Goal: Find specific page/section: Find specific page/section

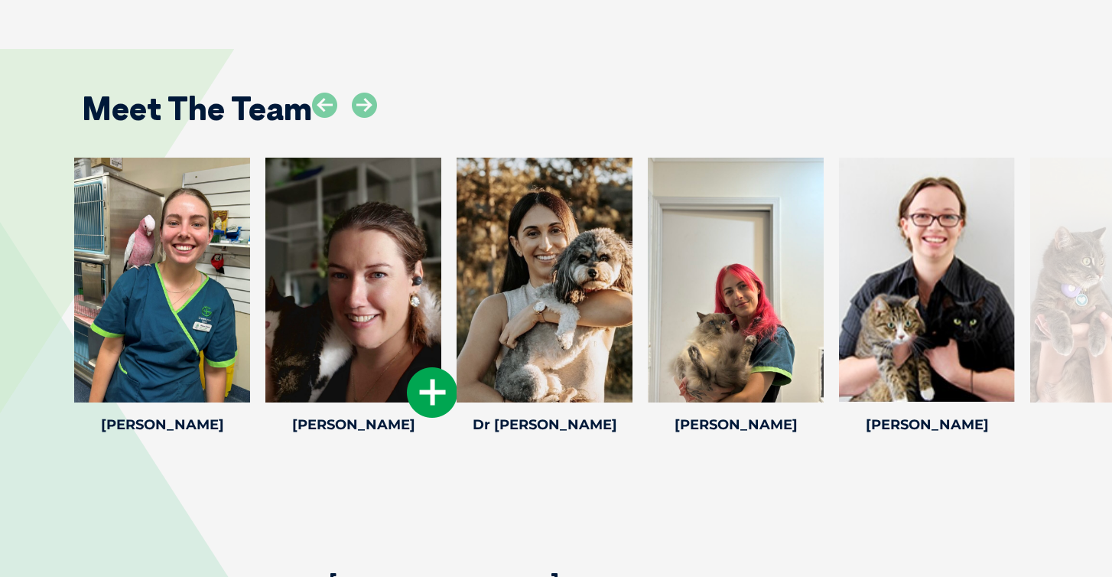
scroll to position [2057, 0]
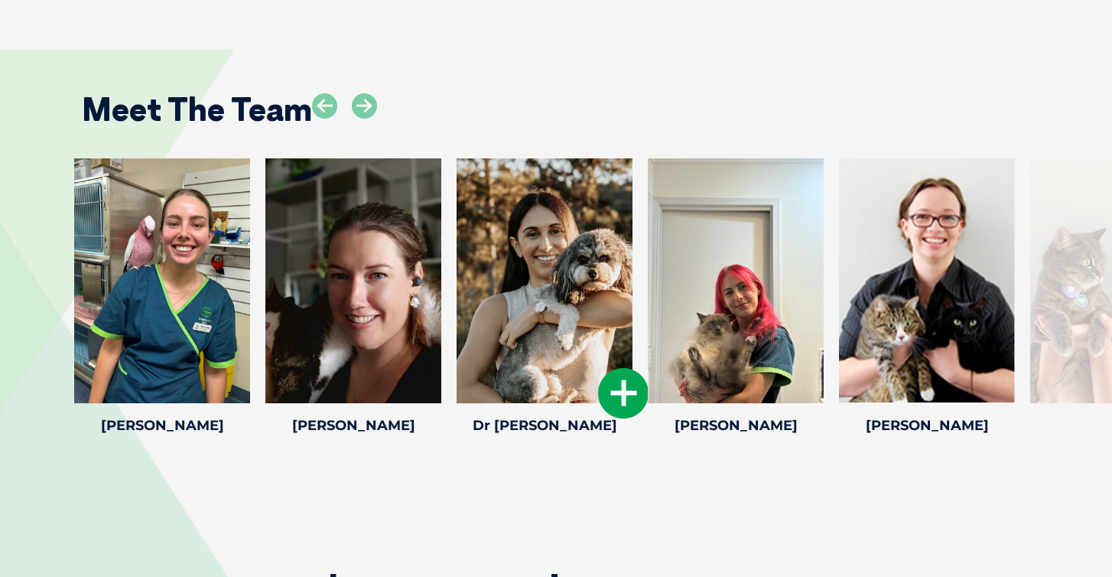
click at [620, 383] on icon at bounding box center [623, 393] width 50 height 50
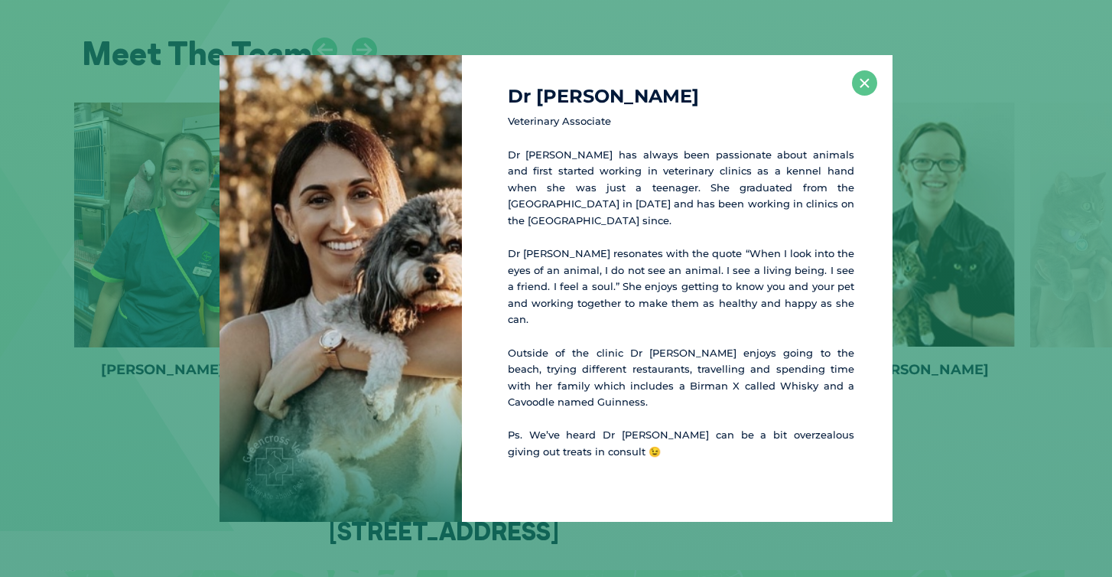
scroll to position [2114, 0]
click at [861, 96] on button "×" at bounding box center [864, 82] width 25 height 25
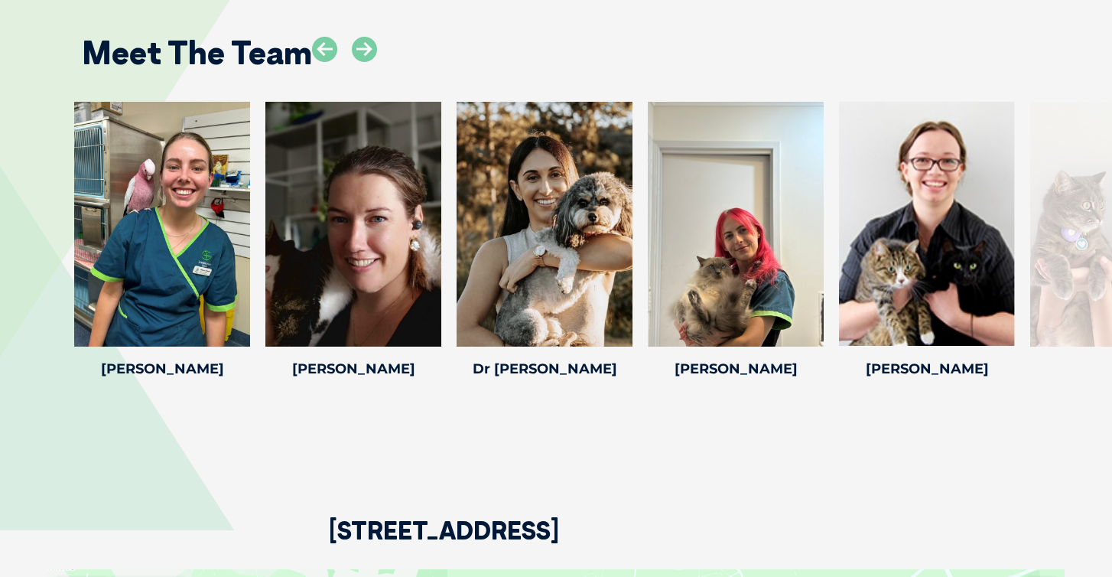
click at [351, 47] on div at bounding box center [344, 62] width 65 height 50
click at [358, 42] on icon at bounding box center [364, 49] width 25 height 25
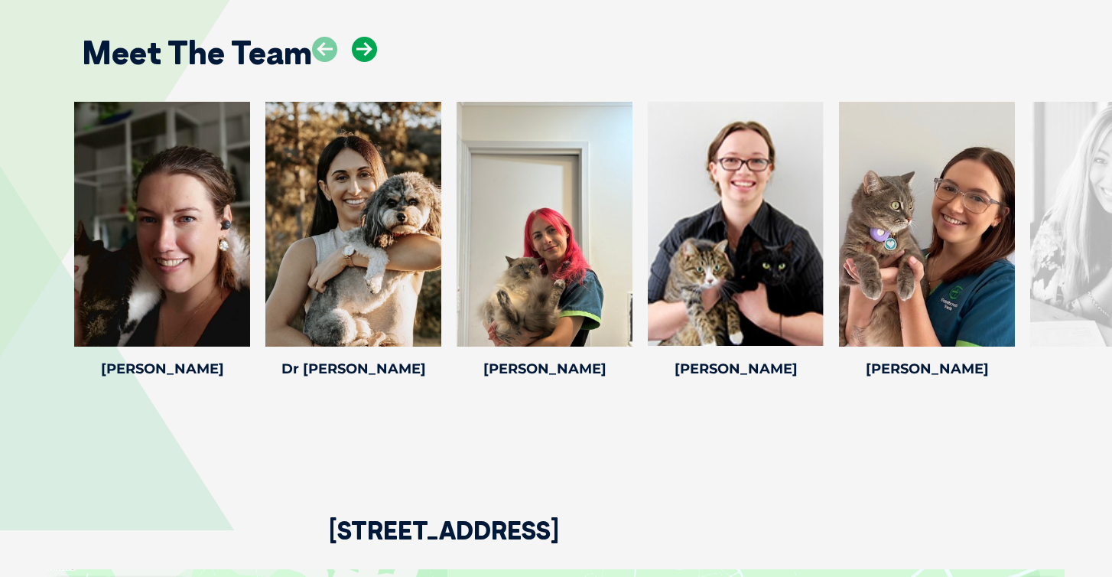
click at [358, 42] on icon at bounding box center [364, 49] width 25 height 25
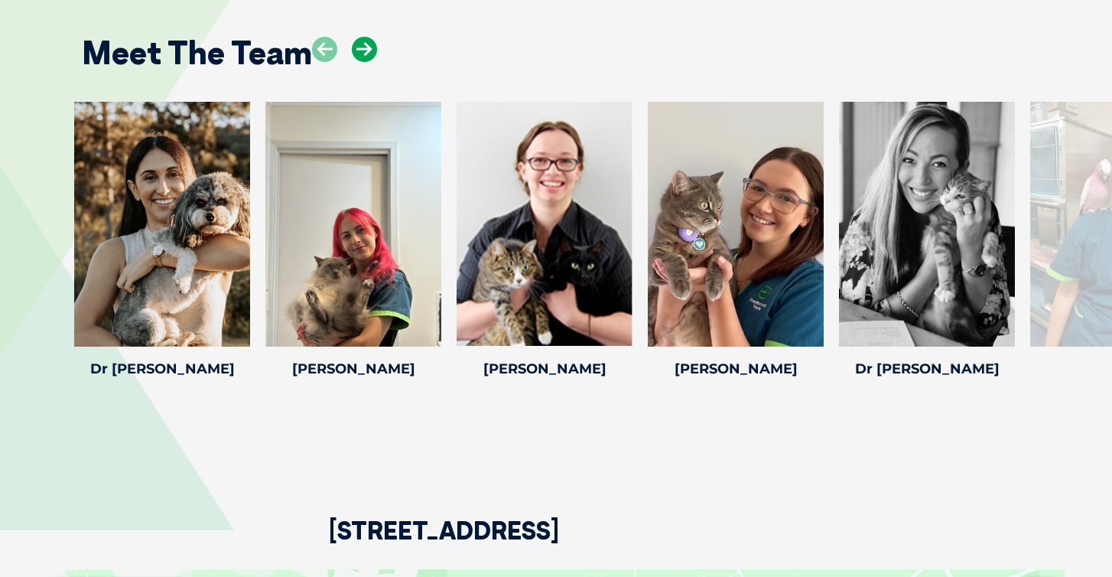
click at [359, 42] on icon at bounding box center [364, 49] width 25 height 25
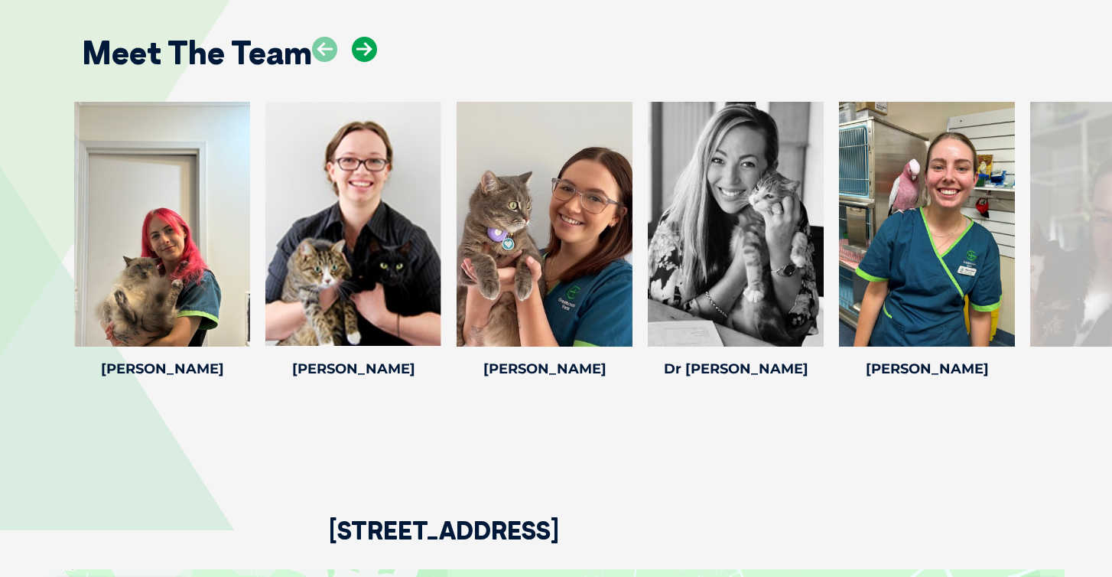
click at [359, 42] on icon at bounding box center [364, 49] width 25 height 25
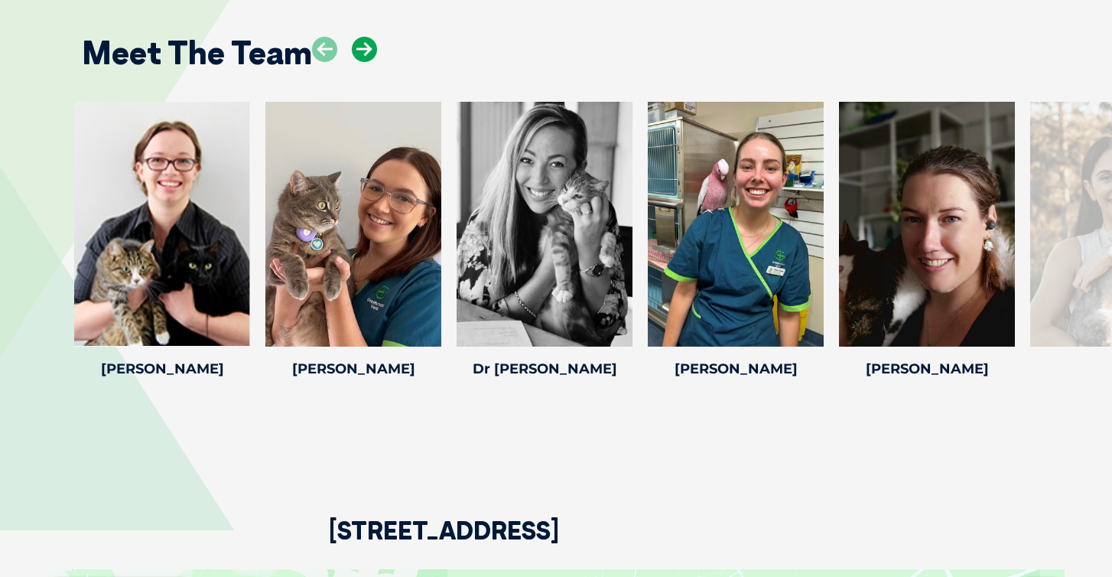
click at [359, 42] on icon at bounding box center [364, 49] width 25 height 25
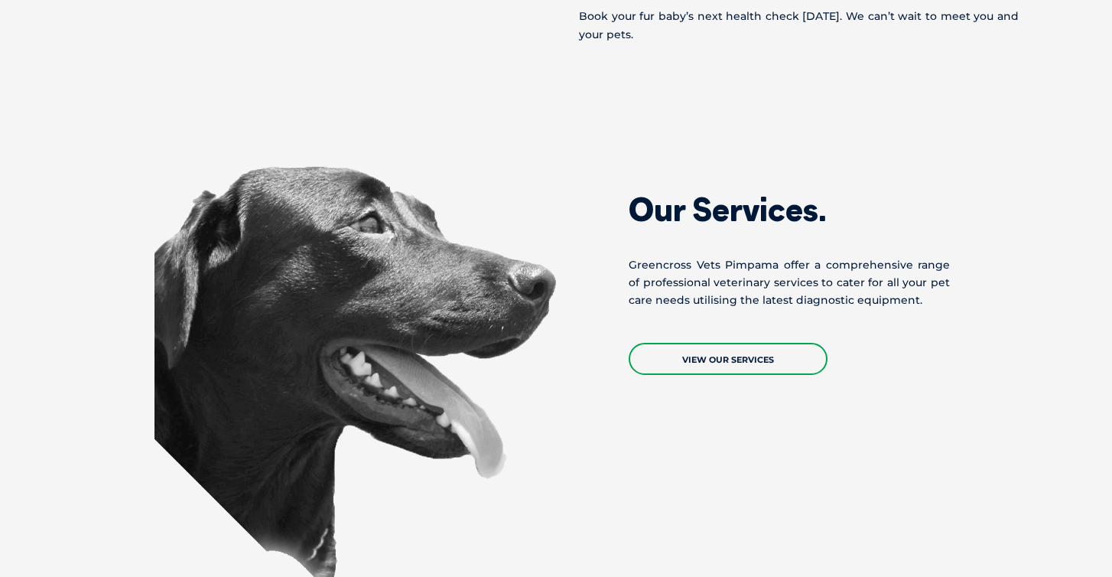
scroll to position [941, 0]
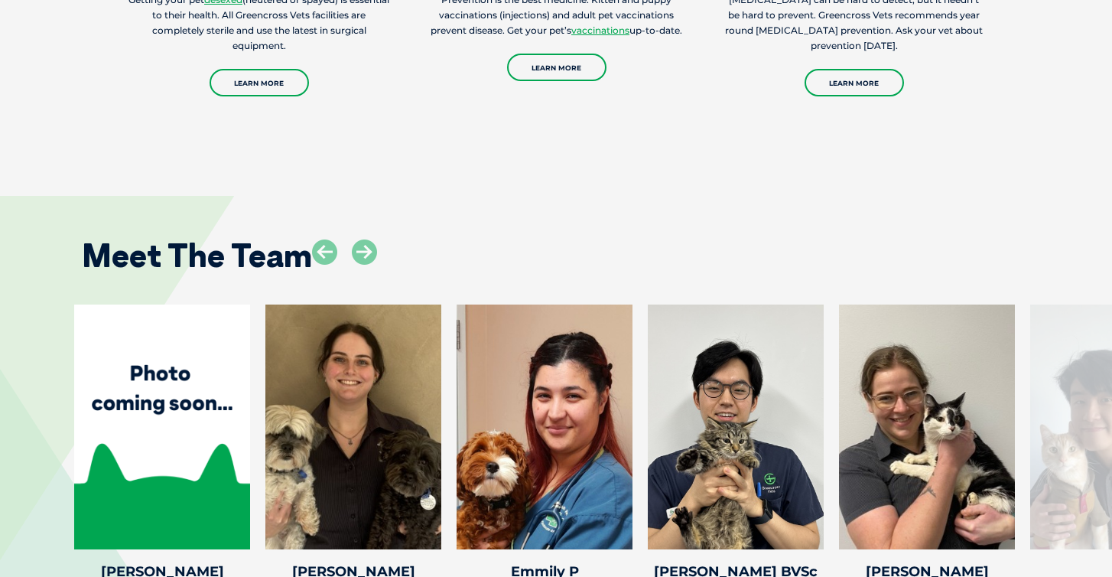
scroll to position [2951, 0]
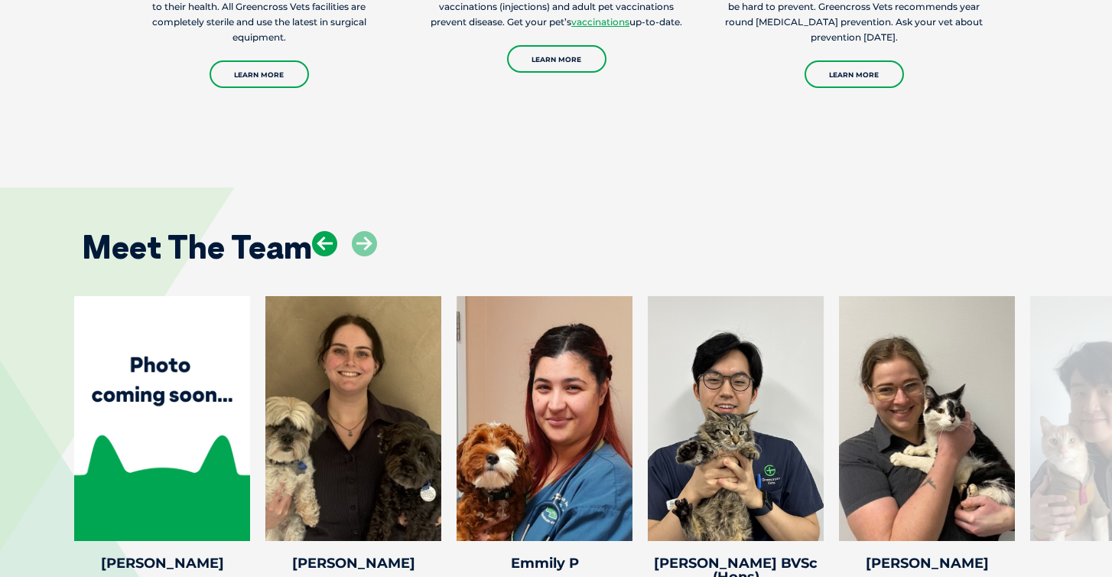
click at [331, 231] on icon at bounding box center [324, 243] width 25 height 25
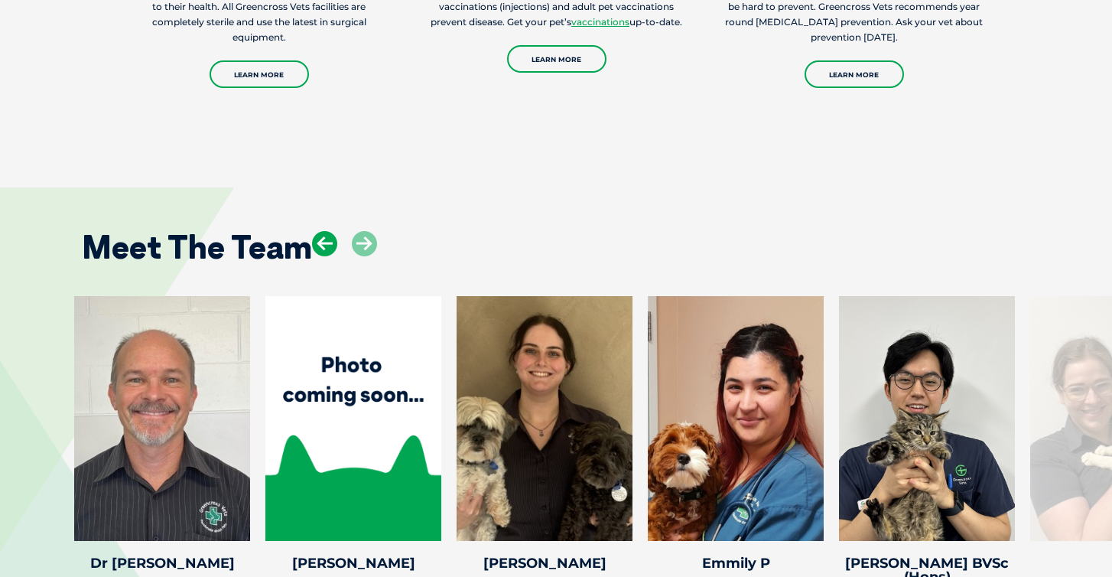
click at [331, 231] on icon at bounding box center [324, 243] width 25 height 25
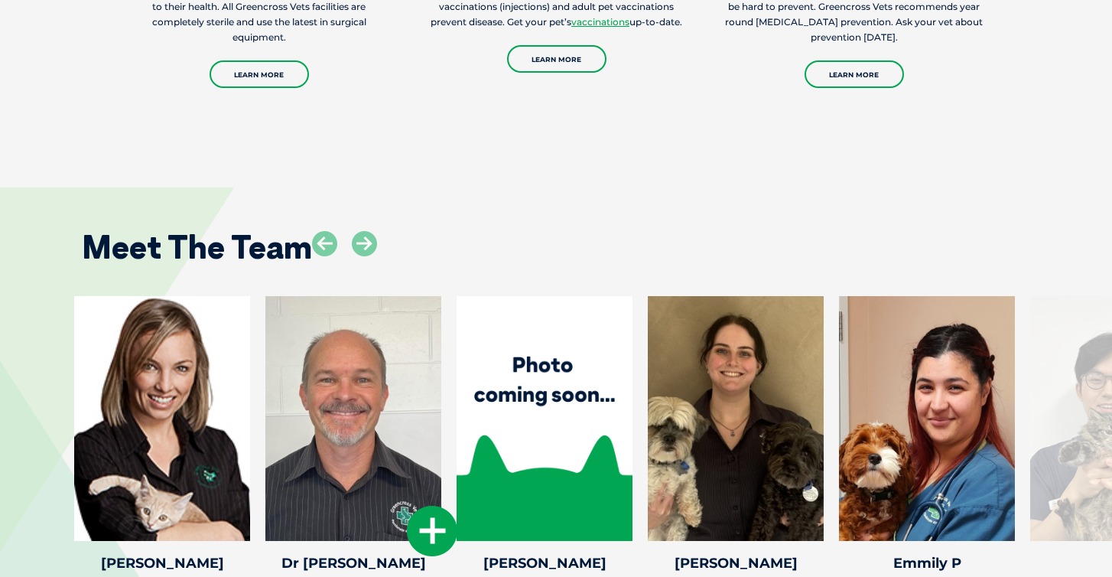
click at [379, 385] on div at bounding box center [353, 418] width 176 height 245
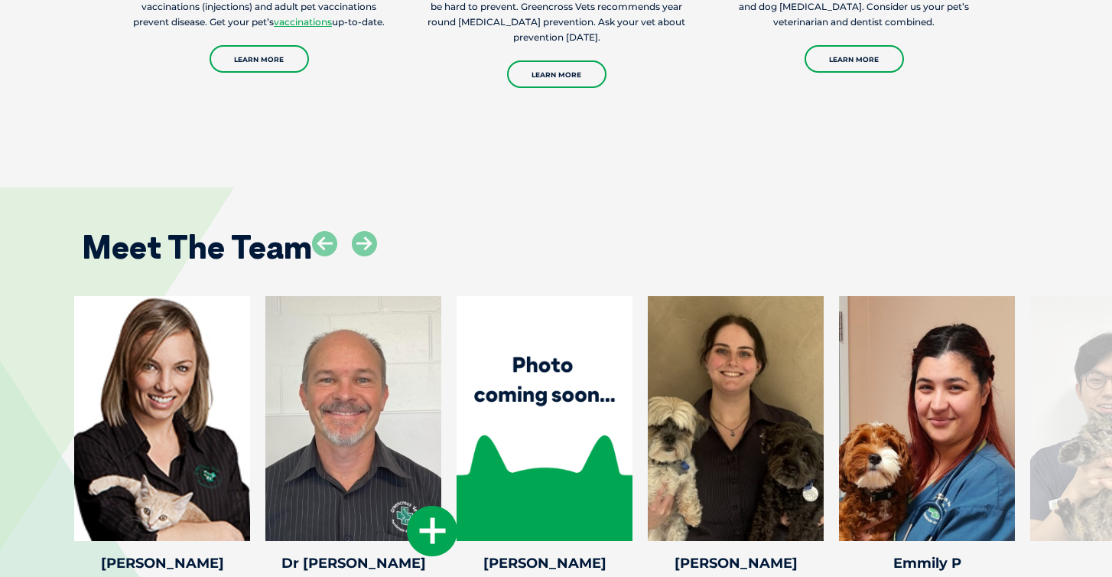
click at [419, 438] on div at bounding box center [353, 418] width 176 height 245
click at [419, 506] on icon at bounding box center [432, 531] width 50 height 50
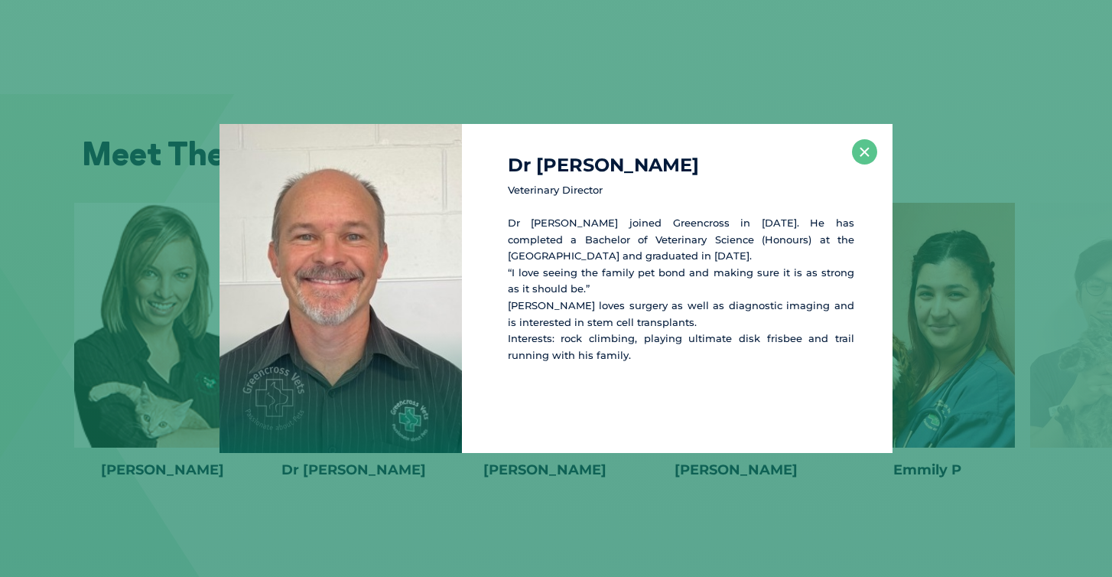
scroll to position [3046, 0]
click at [874, 138] on div "Dr [PERSON_NAME] Veterinary Director Dr [PERSON_NAME] joined Greencross in [DAT…" at bounding box center [677, 288] width 431 height 329
click at [880, 148] on div "Dr [PERSON_NAME] Veterinary Director Dr [PERSON_NAME] joined Greencross in [DAT…" at bounding box center [677, 288] width 431 height 329
